Goal: Information Seeking & Learning: Learn about a topic

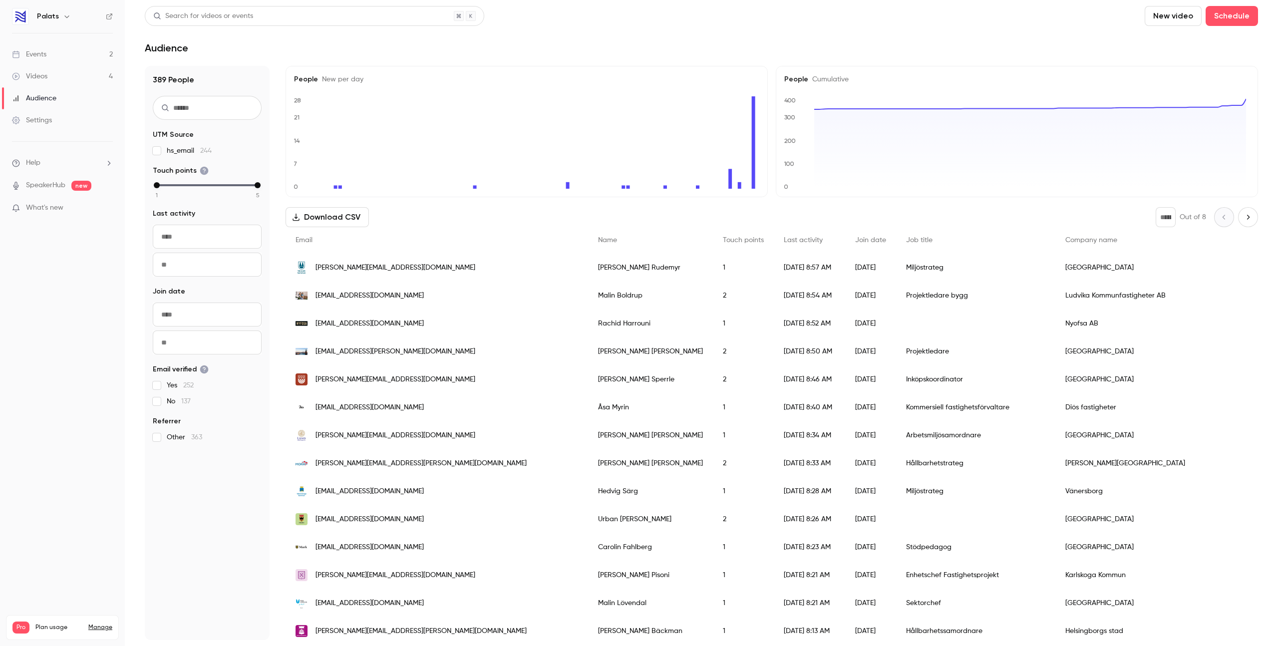
click at [54, 55] on link "Events 2" at bounding box center [62, 54] width 125 height 22
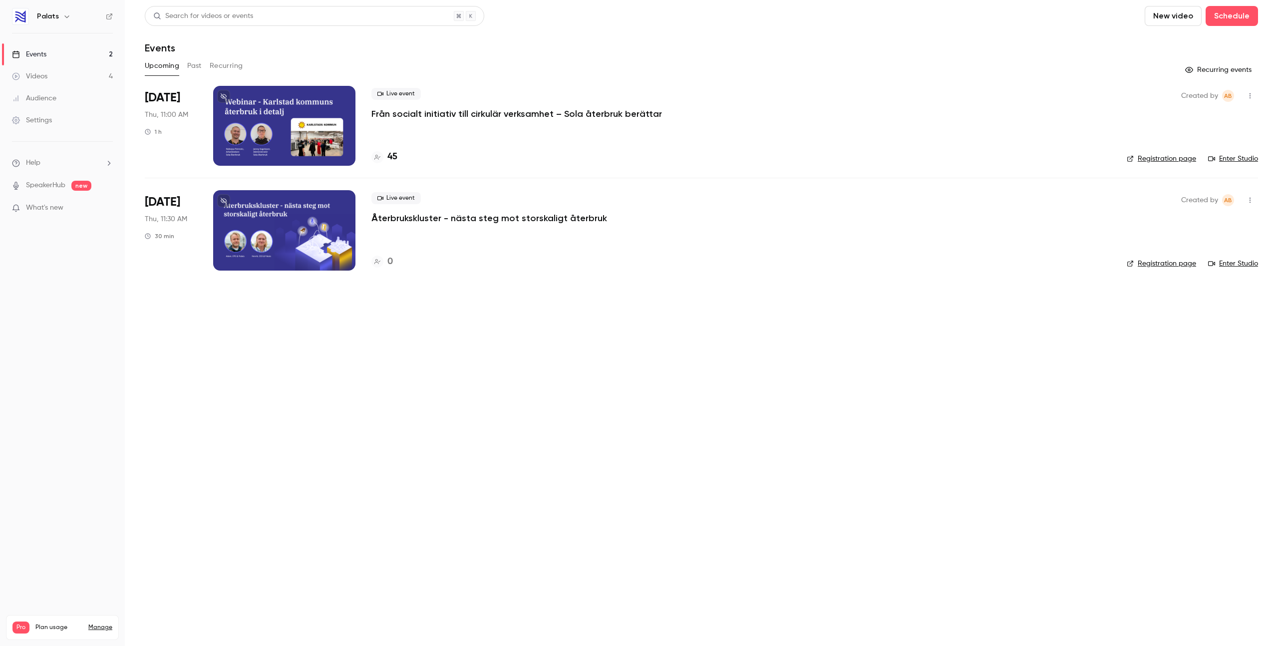
click at [461, 136] on div "Live event [PERSON_NAME] socialt initiativ till cirkulär verksamhet – Sola åter…" at bounding box center [740, 126] width 739 height 80
click at [445, 111] on p "Från socialt initiativ till cirkulär verksamhet – Sola återbruk berättar" at bounding box center [516, 114] width 291 height 12
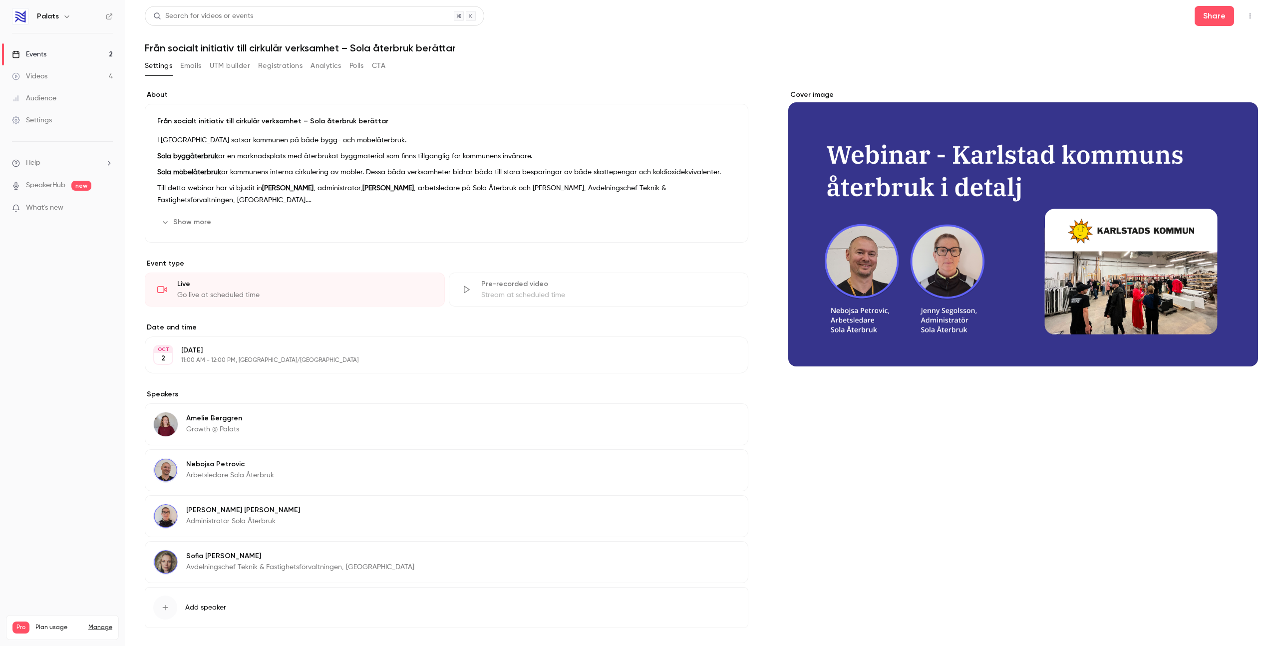
click at [267, 70] on button "Registrations" at bounding box center [280, 66] width 44 height 16
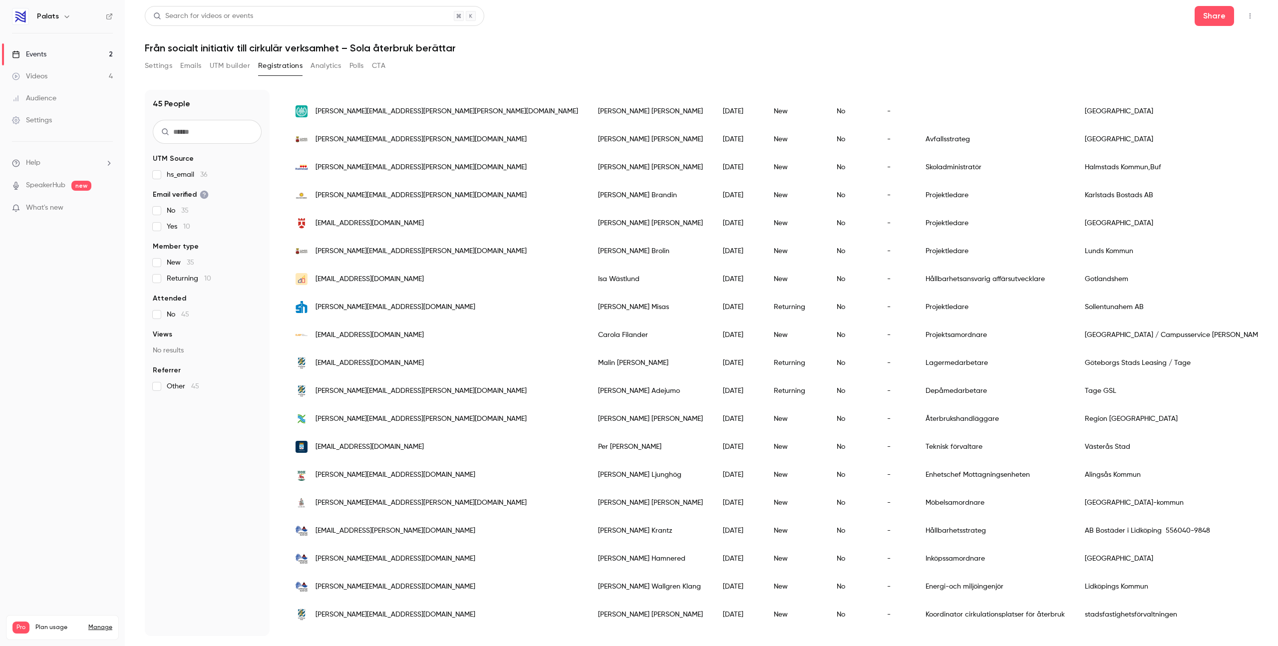
scroll to position [815, 0]
